Goal: Transaction & Acquisition: Book appointment/travel/reservation

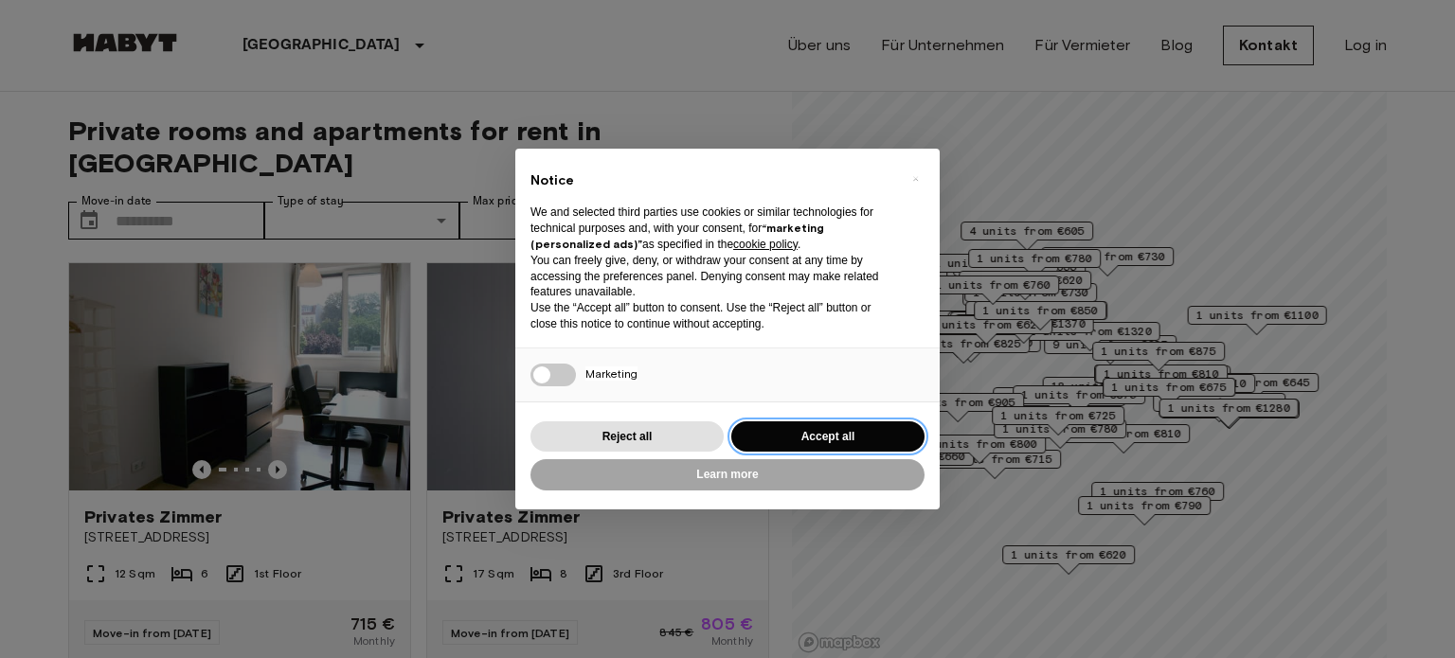
click at [764, 441] on button "Accept all" at bounding box center [827, 436] width 193 height 31
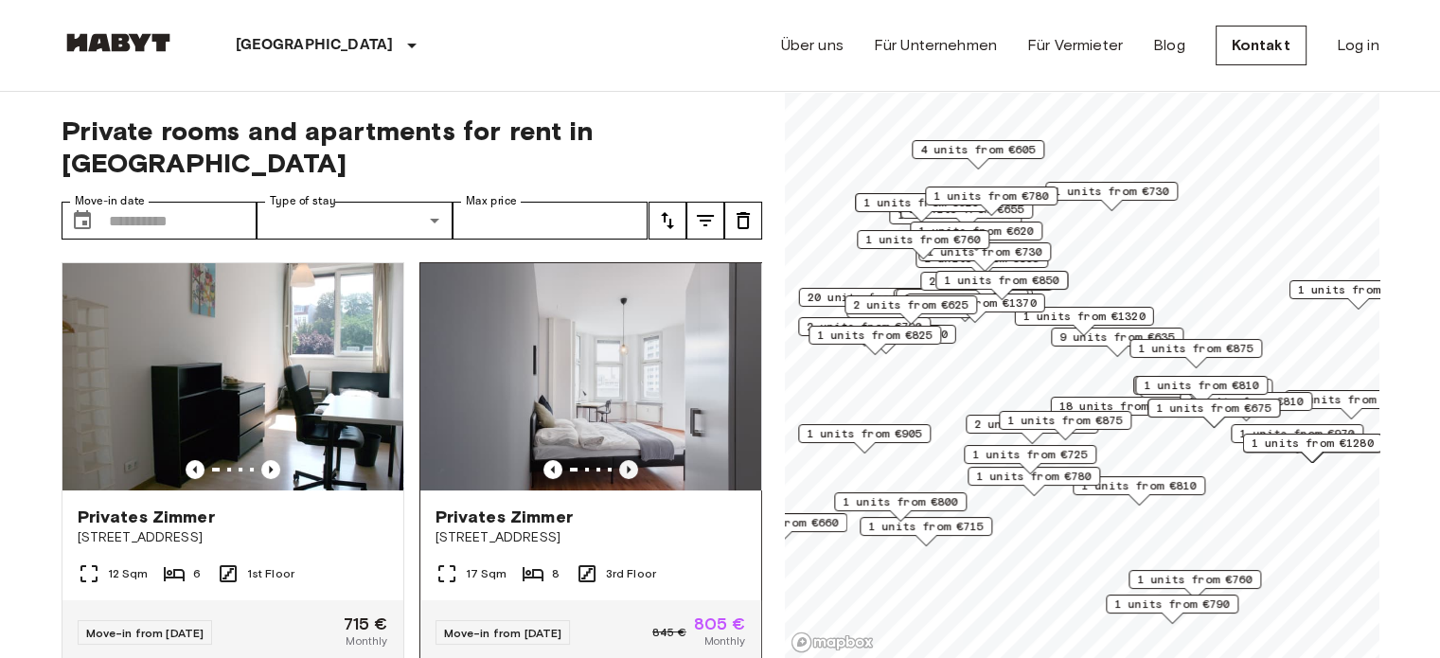
click at [625, 460] on icon "Previous image" at bounding box center [628, 469] width 19 height 19
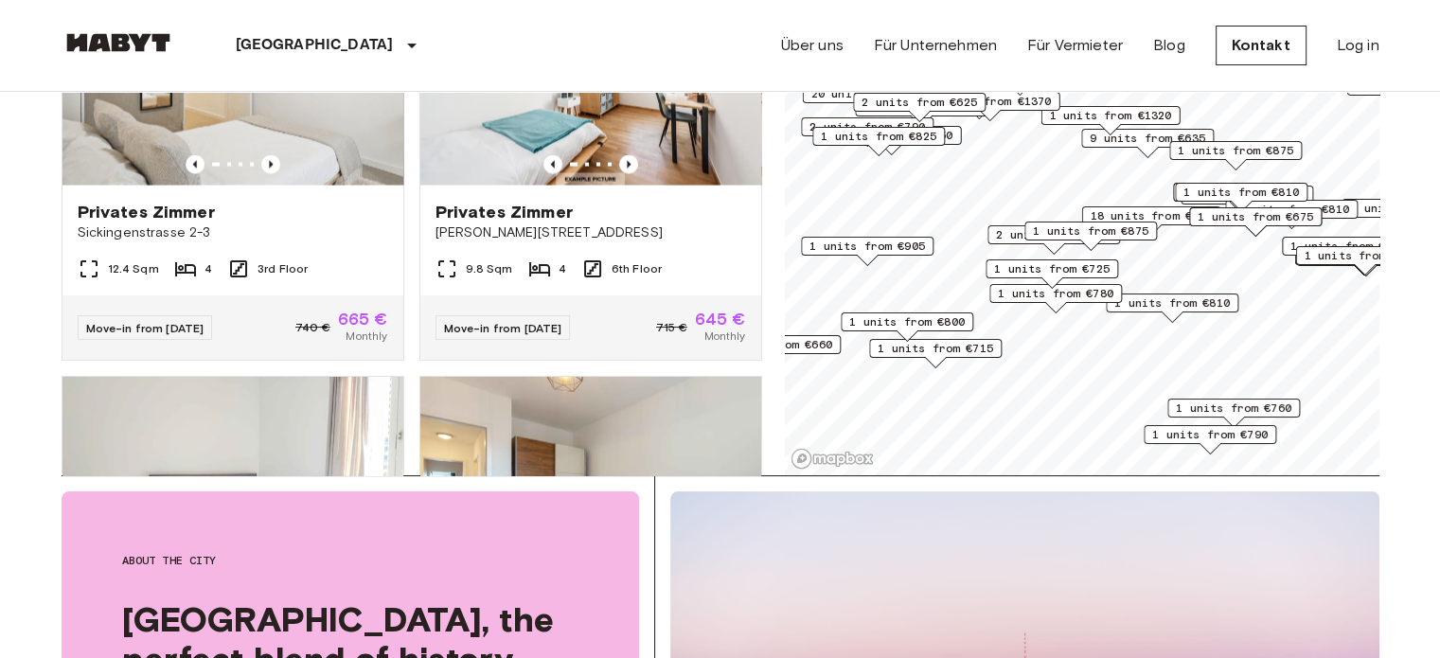
scroll to position [95, 0]
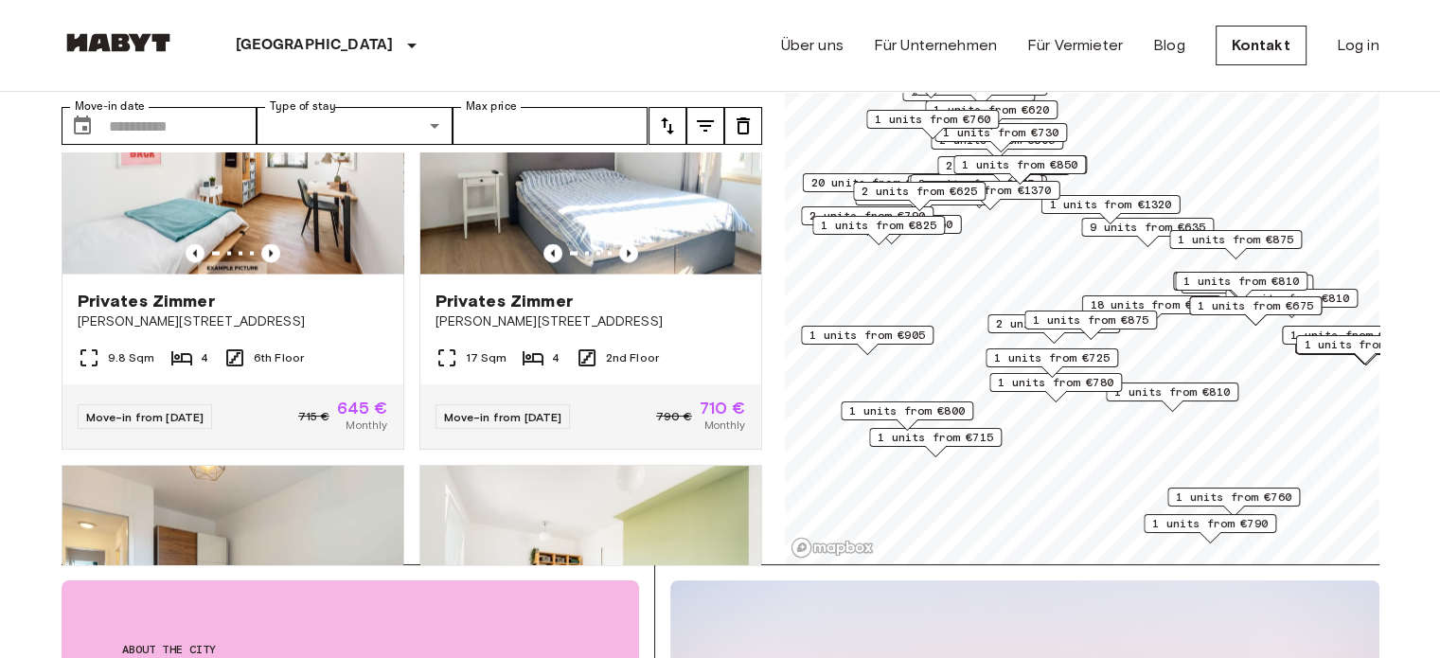
scroll to position [3460, 0]
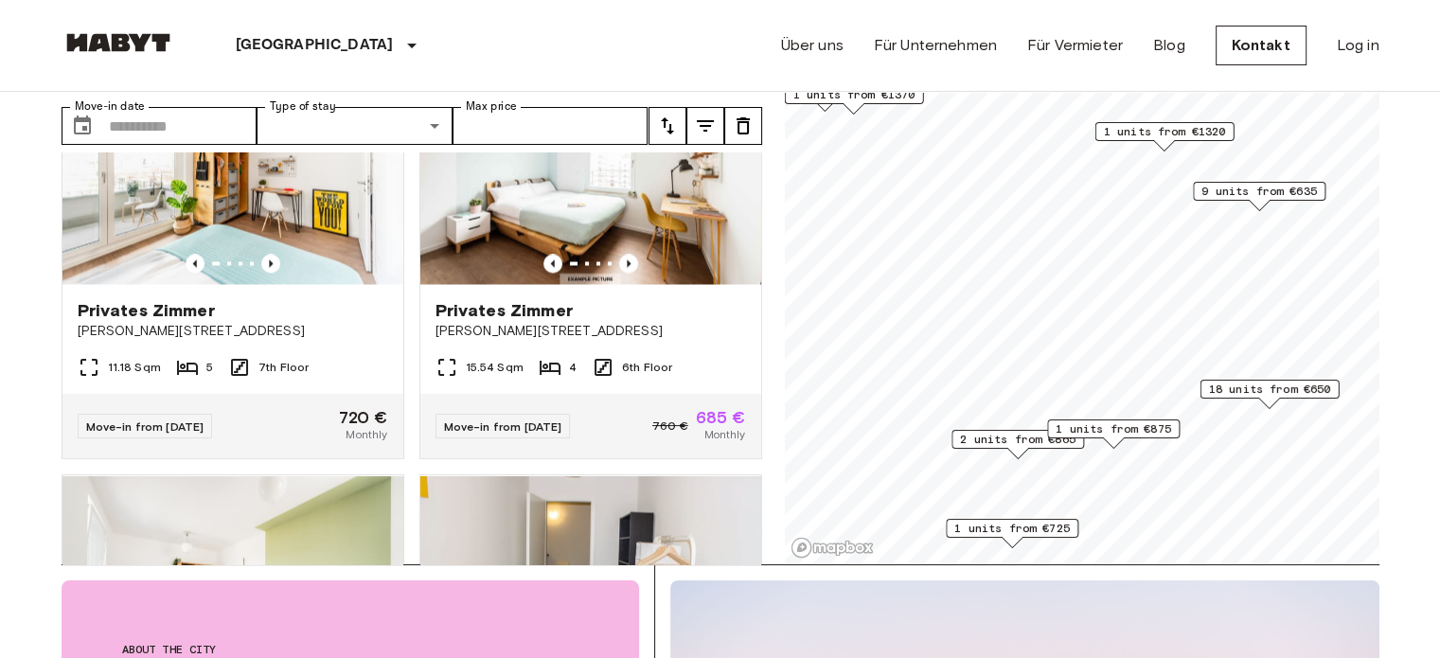
scroll to position [1320, 0]
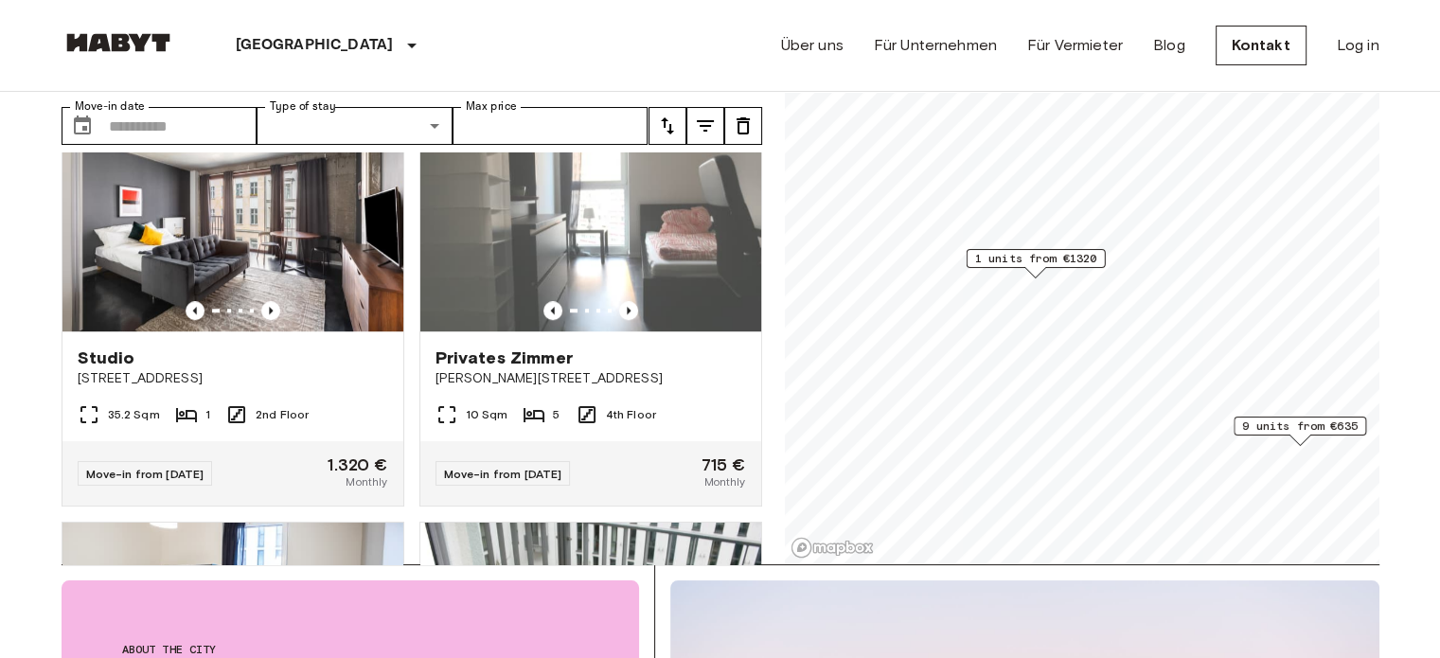
scroll to position [892, 0]
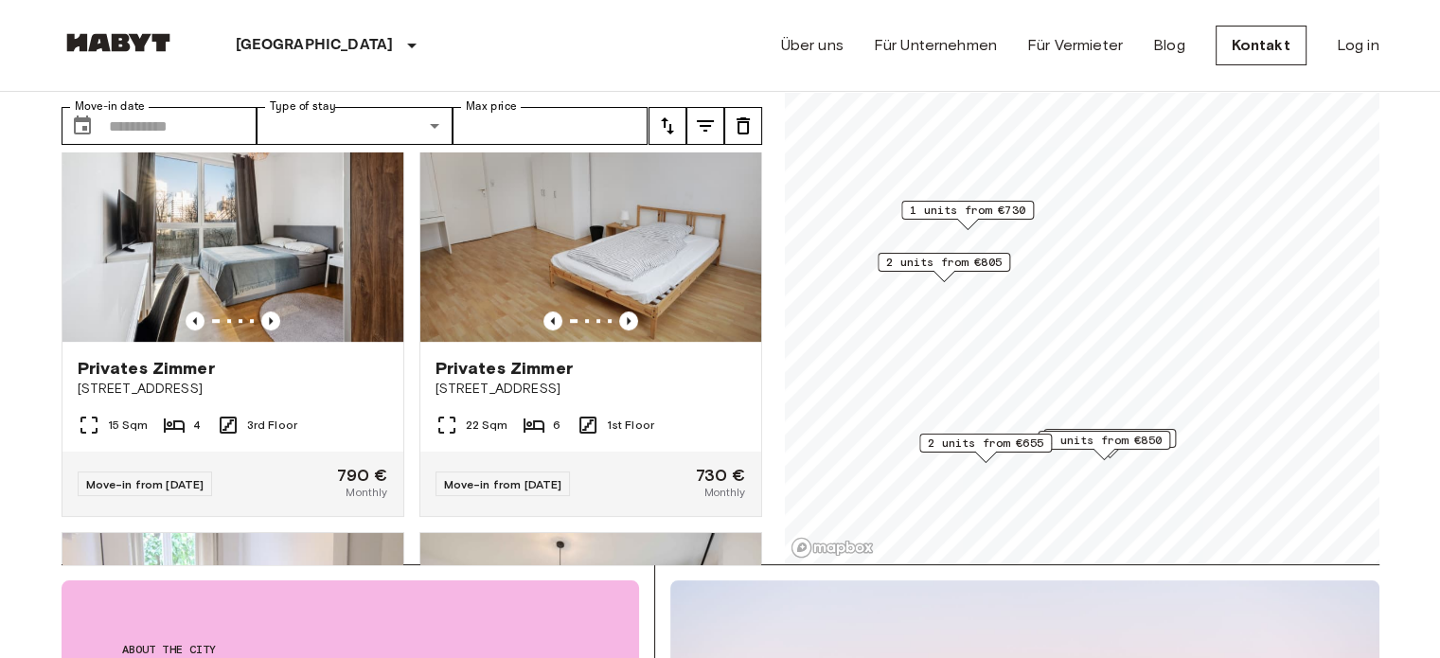
scroll to position [1747, 0]
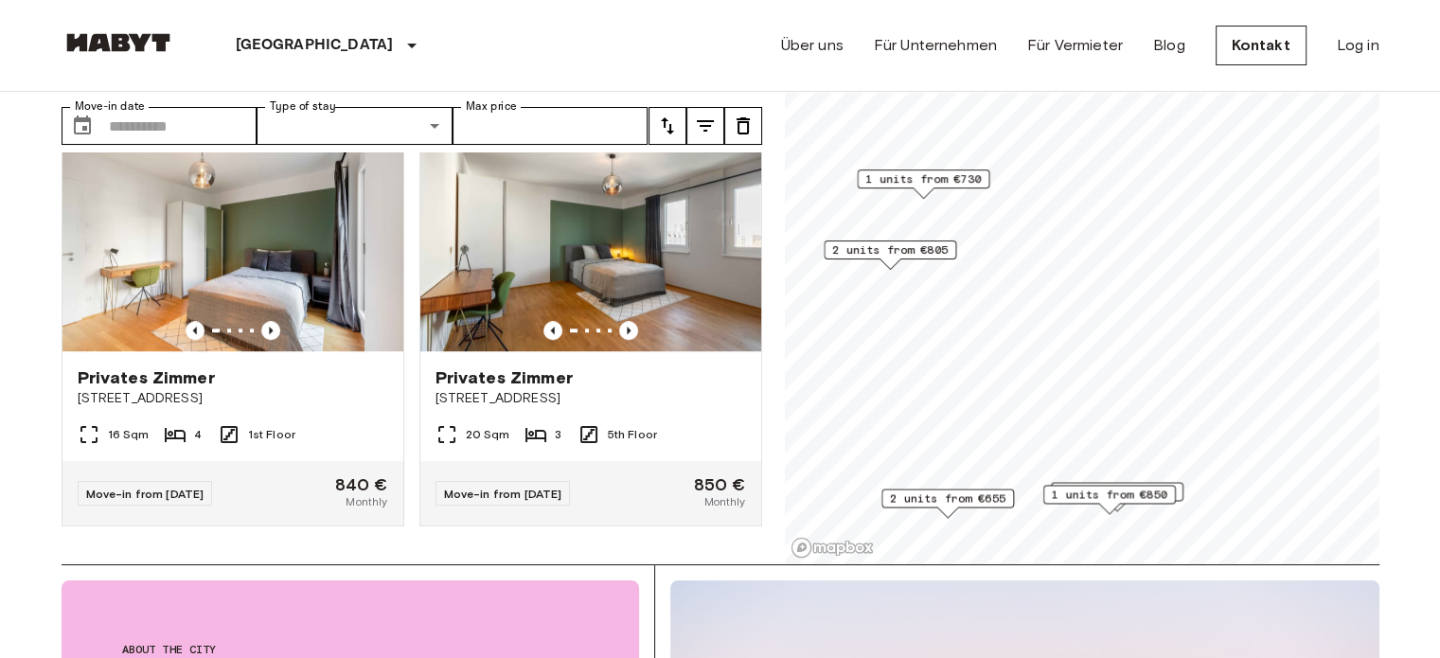
scroll to position [1319, 0]
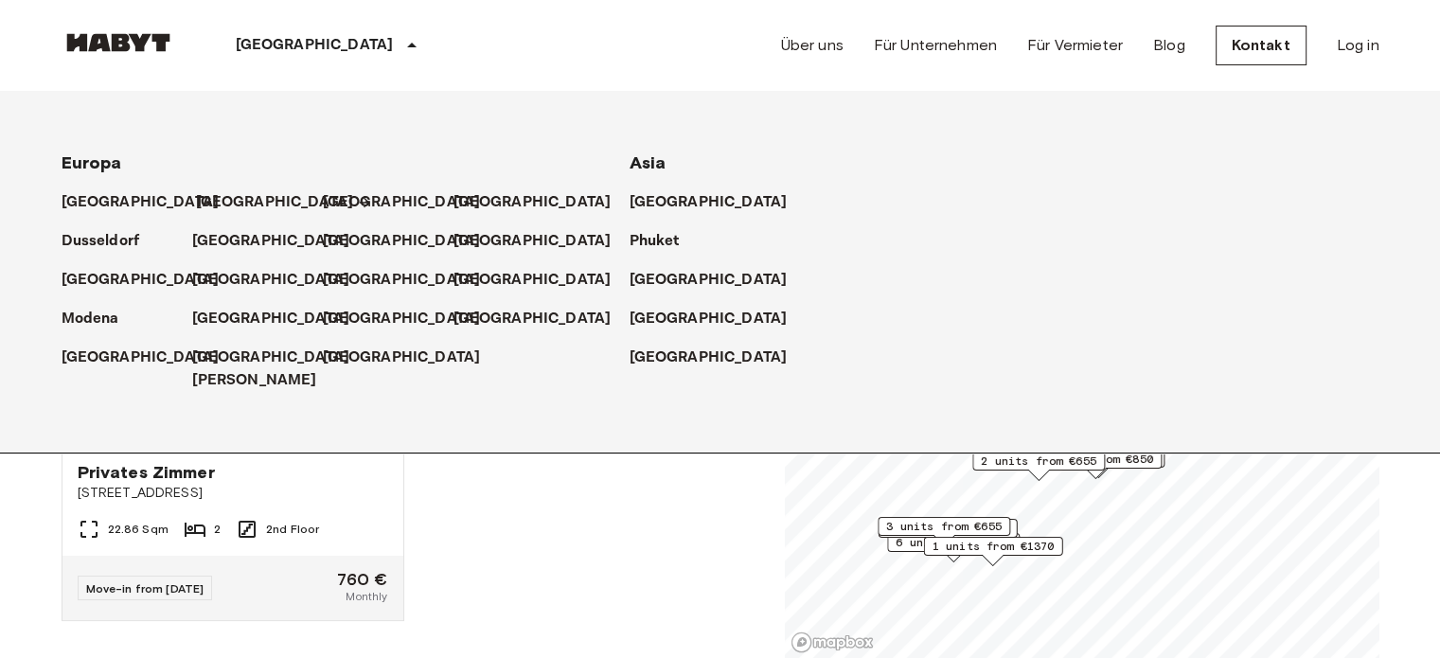
click at [229, 197] on p "[GEOGRAPHIC_DATA]" at bounding box center [275, 202] width 158 height 23
